Goal: Find specific page/section: Find specific page/section

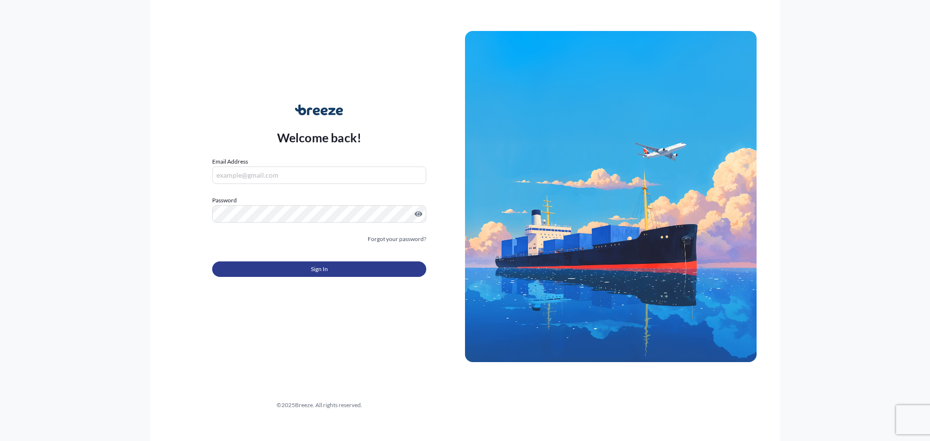
type input "[PERSON_NAME][EMAIL_ADDRESS][DOMAIN_NAME]"
click at [283, 272] on button "Sign In" at bounding box center [319, 268] width 214 height 15
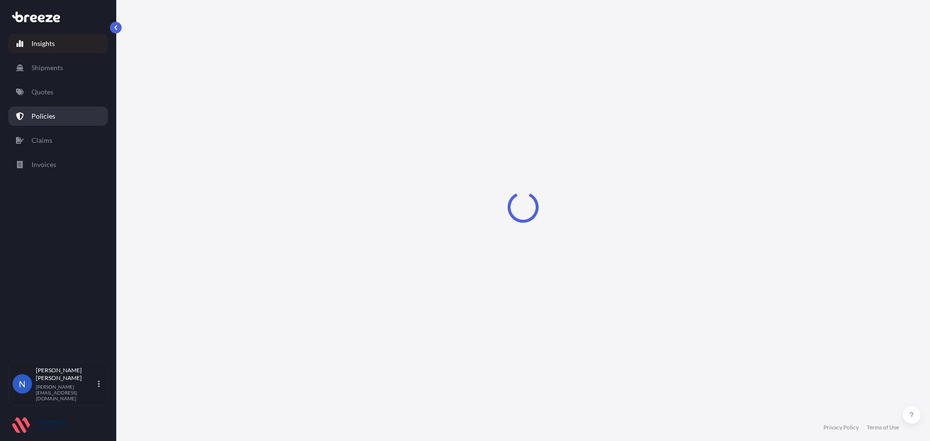
select select "2025"
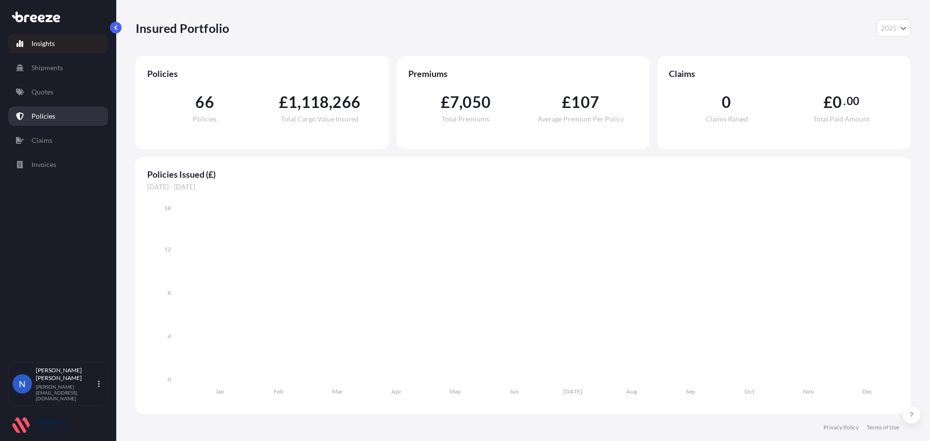
click at [59, 115] on link "Policies" at bounding box center [58, 116] width 100 height 19
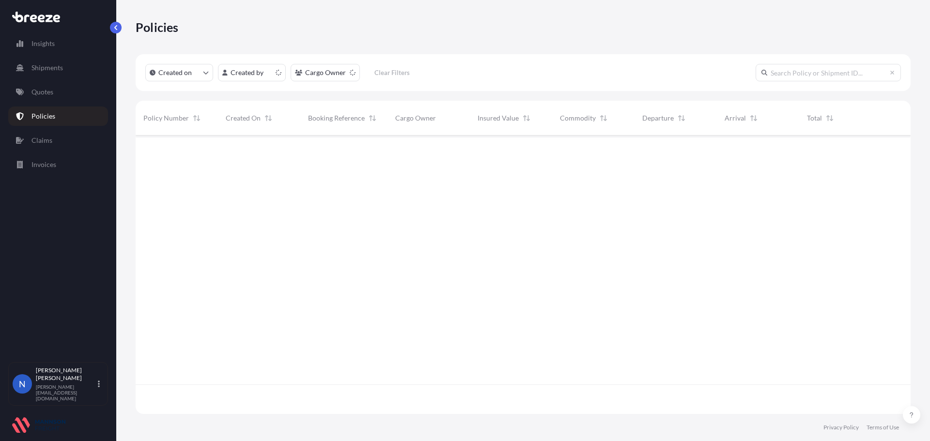
scroll to position [276, 767]
